Goal: Complete application form: Complete application form

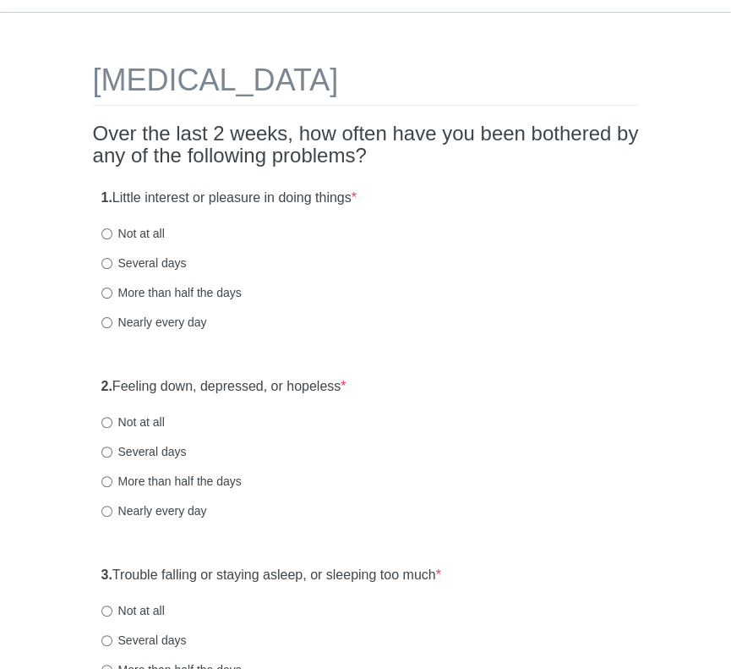
scroll to position [85, 0]
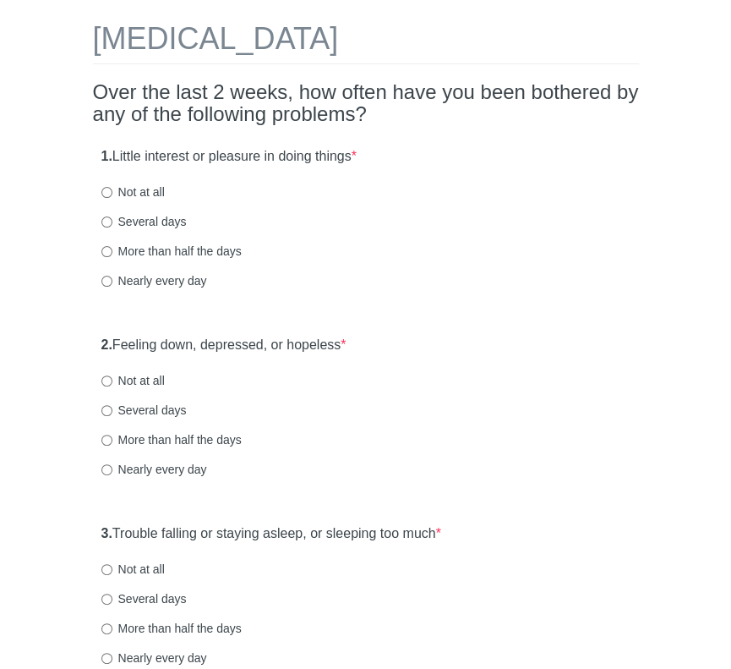
click at [105, 185] on label "Not at all" at bounding box center [132, 191] width 63 height 17
click at [105, 187] on input "Not at all" at bounding box center [106, 192] width 11 height 11
radio input "true"
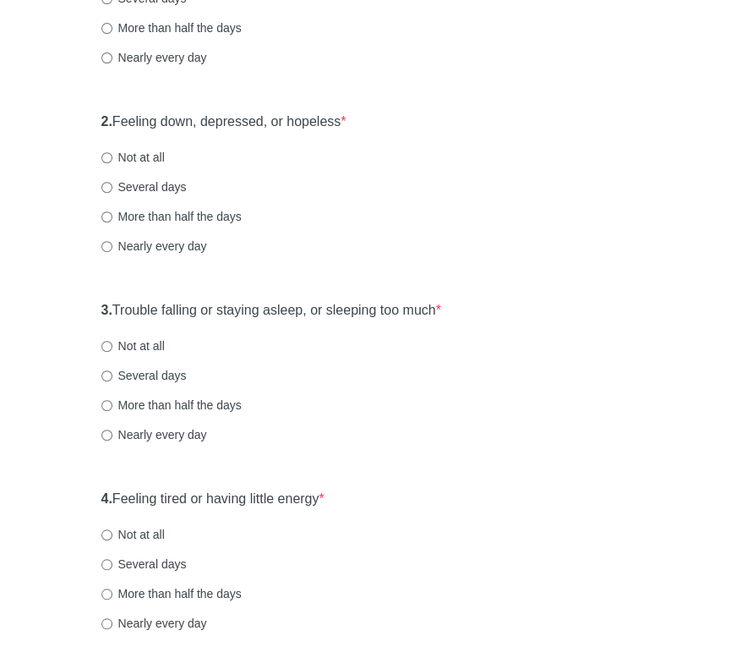
scroll to position [338, 0]
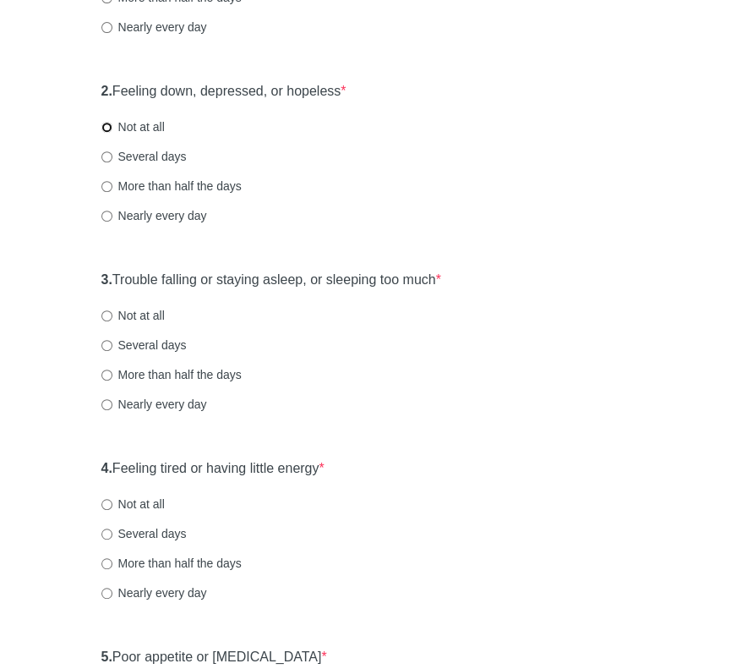
click at [108, 125] on input "Not at all" at bounding box center [106, 127] width 11 height 11
radio input "true"
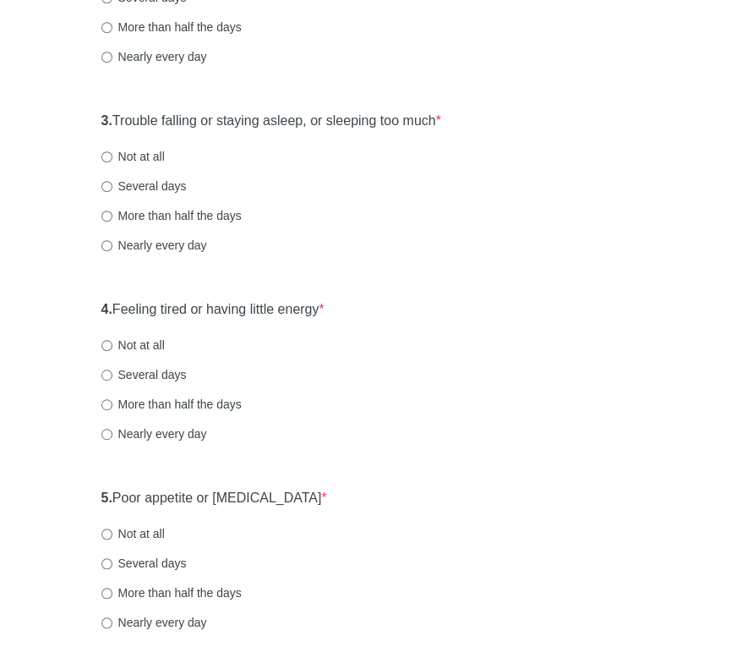
scroll to position [507, 0]
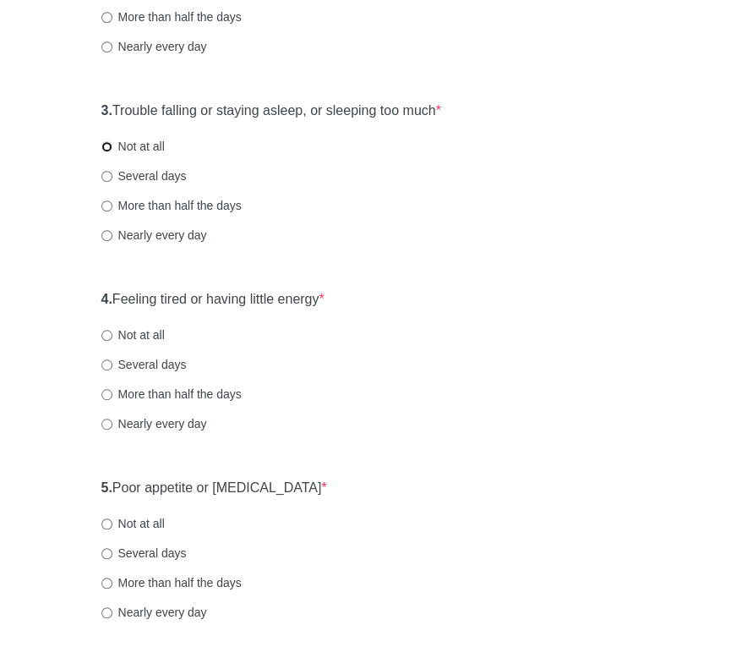
click at [107, 143] on input "Not at all" at bounding box center [106, 146] width 11 height 11
radio input "true"
click at [109, 364] on input "Several days" at bounding box center [106, 364] width 11 height 11
radio input "true"
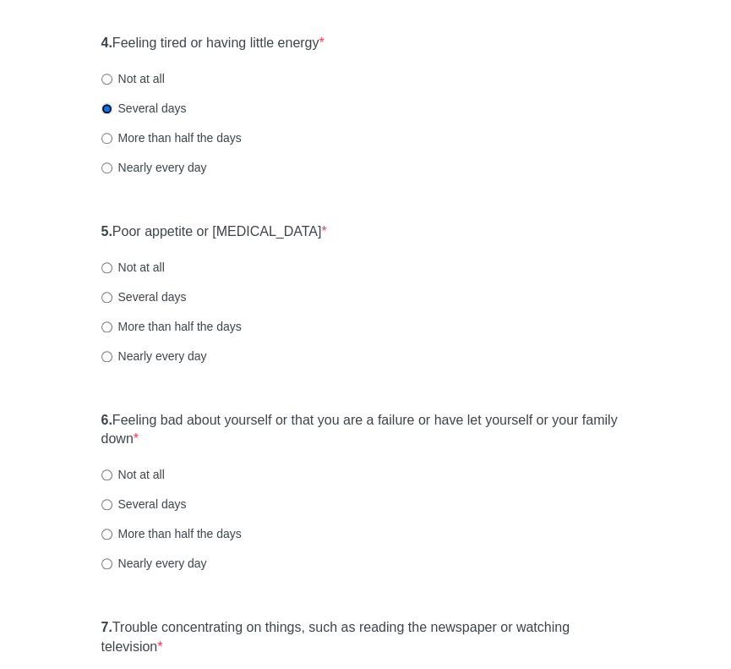
scroll to position [845, 0]
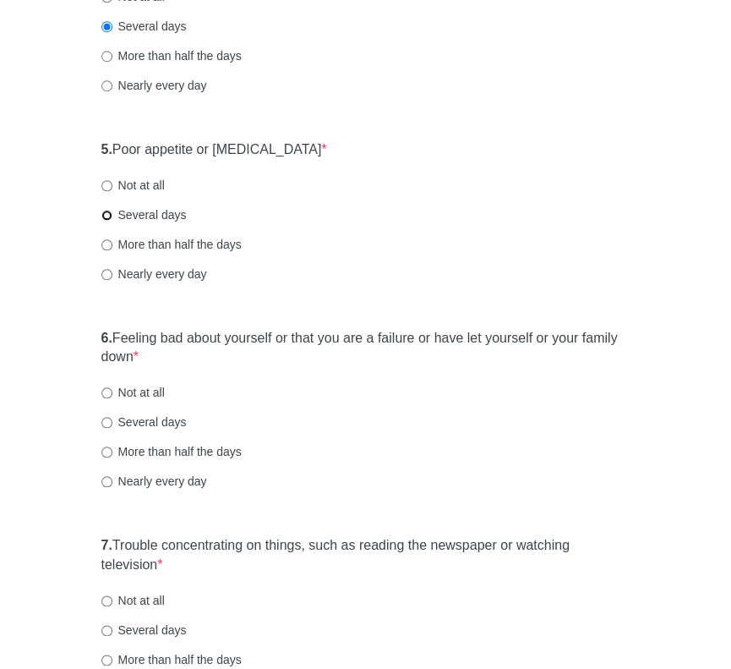
click at [106, 214] on input "Several days" at bounding box center [106, 215] width 11 height 11
radio input "true"
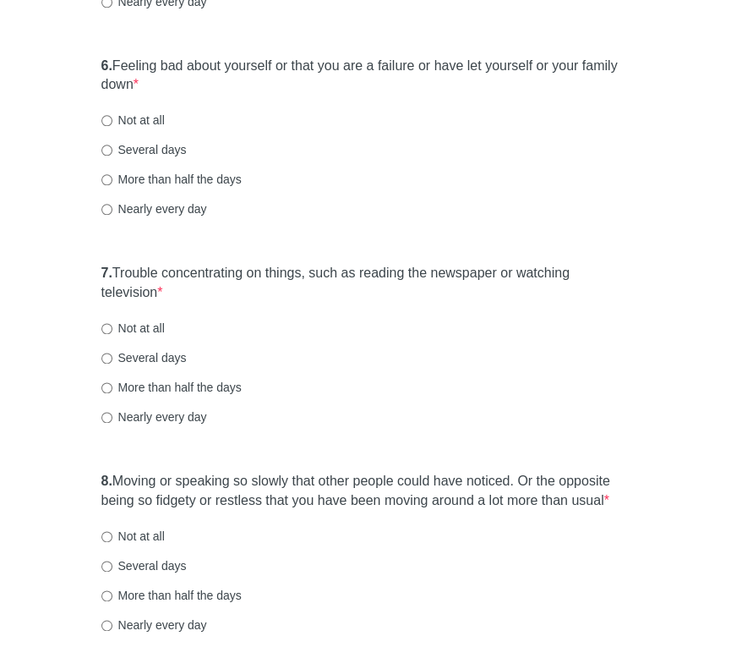
scroll to position [1183, 0]
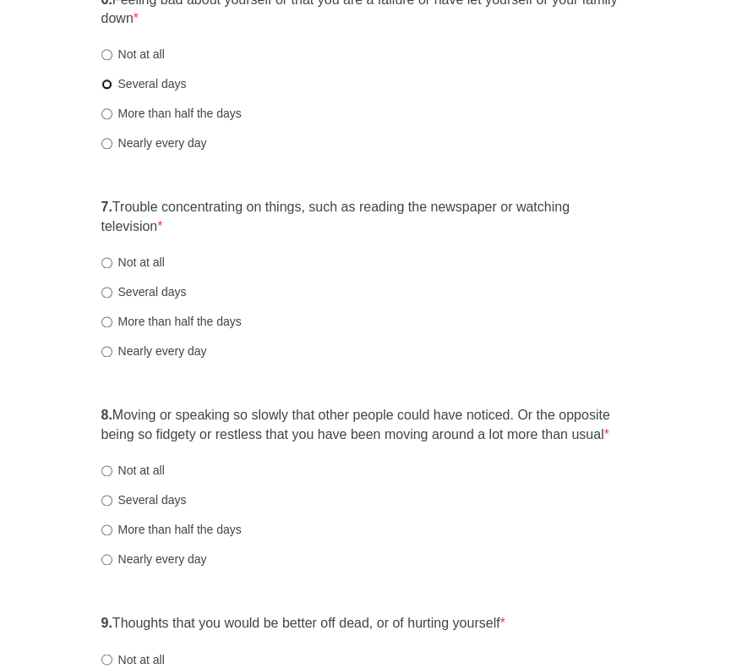
click at [108, 82] on input "Several days" at bounding box center [106, 84] width 11 height 11
radio input "true"
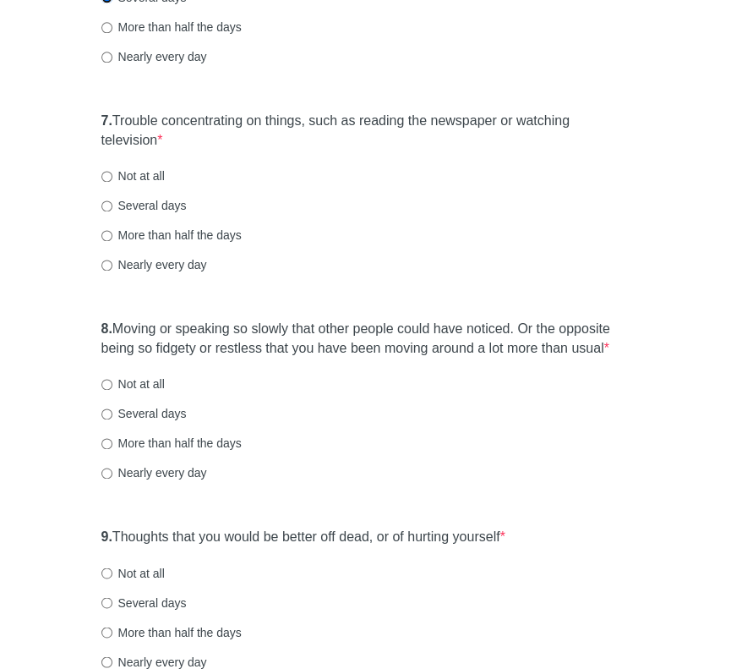
scroll to position [1353, 0]
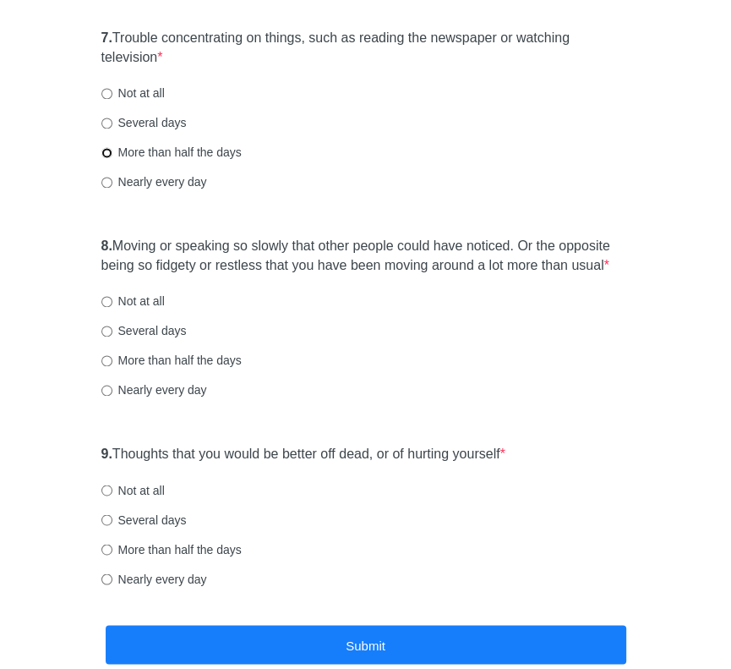
click at [103, 151] on input "More than half the days" at bounding box center [106, 152] width 11 height 11
radio input "true"
click at [105, 296] on input "Not at all" at bounding box center [106, 301] width 11 height 11
radio input "true"
click at [107, 487] on input "Not at all" at bounding box center [106, 489] width 11 height 11
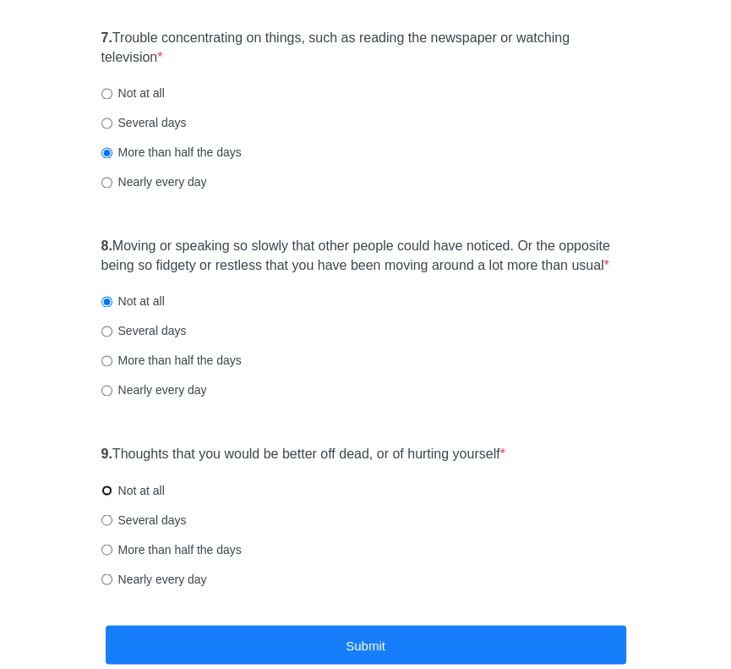
radio input "true"
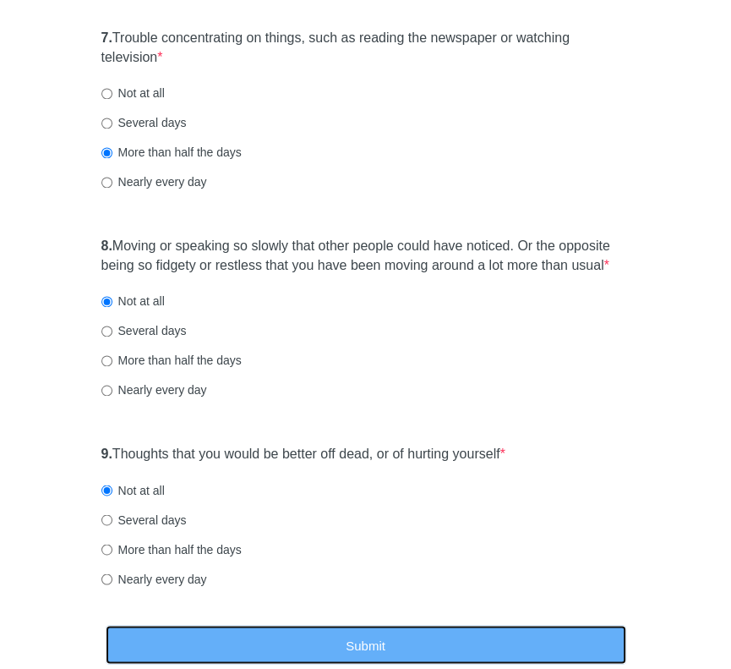
click at [372, 637] on button "Submit" at bounding box center [366, 645] width 521 height 40
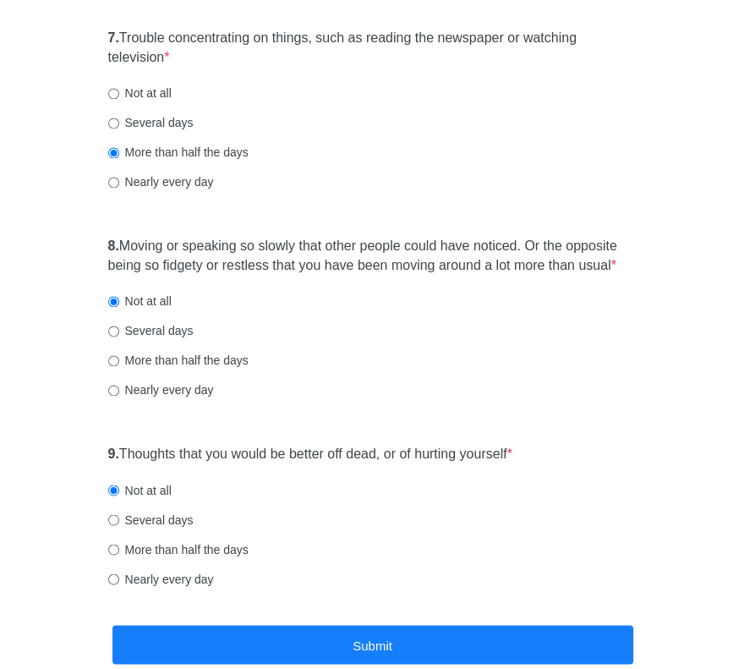
scroll to position [0, 0]
